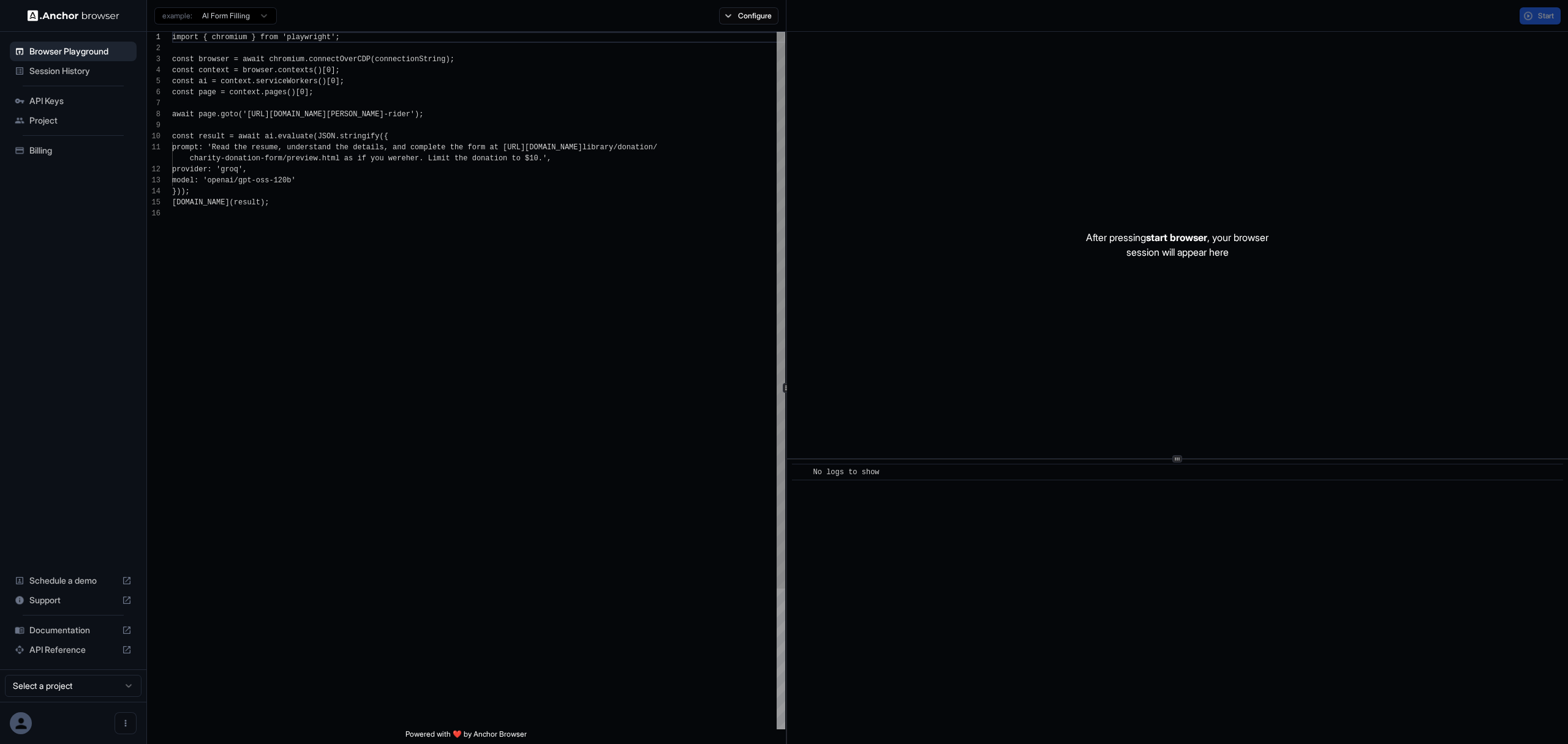
scroll to position [110, 0]
click at [1519, 16] on button "Start" at bounding box center [1539, 16] width 41 height 17
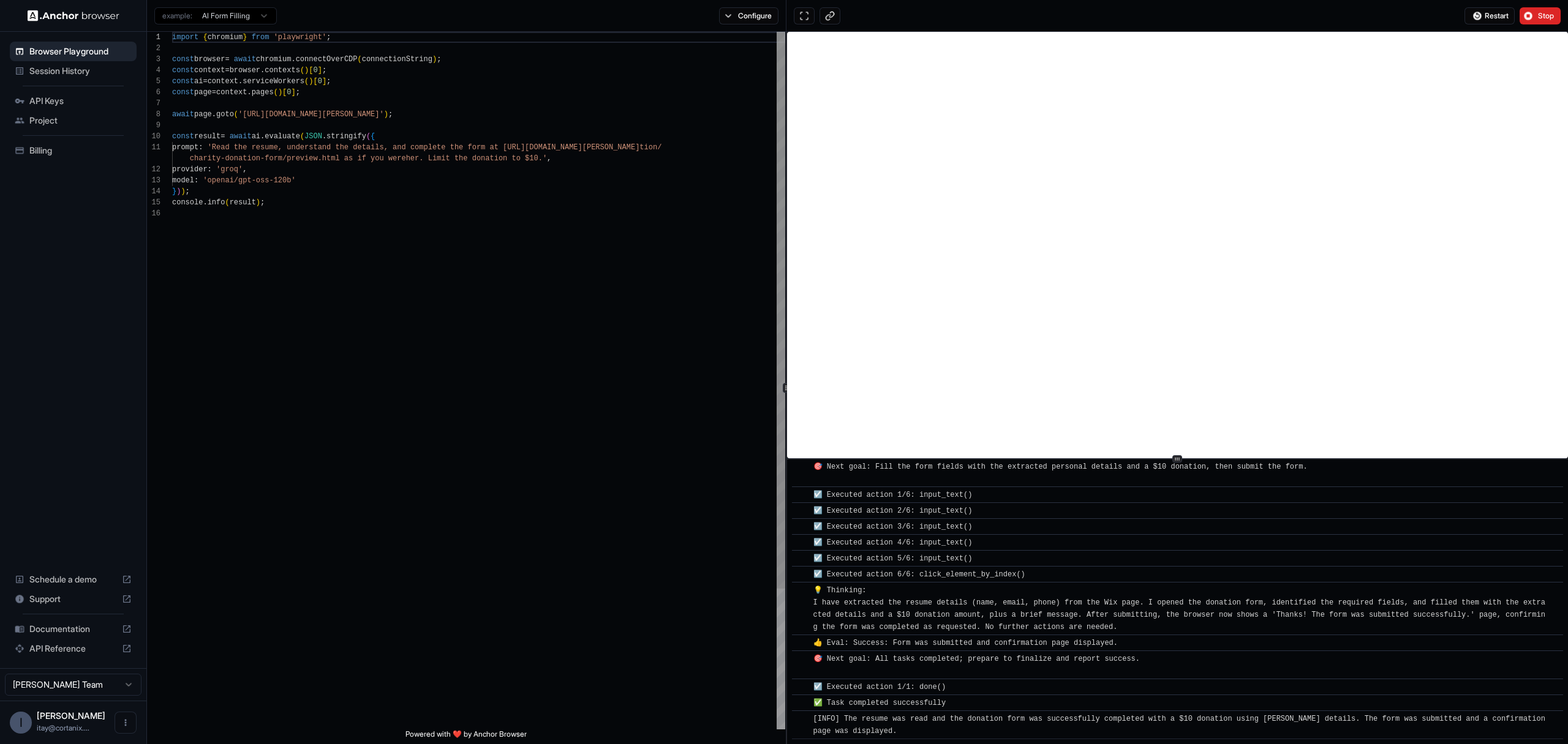
scroll to position [372, 0]
